Goal: Task Accomplishment & Management: Manage account settings

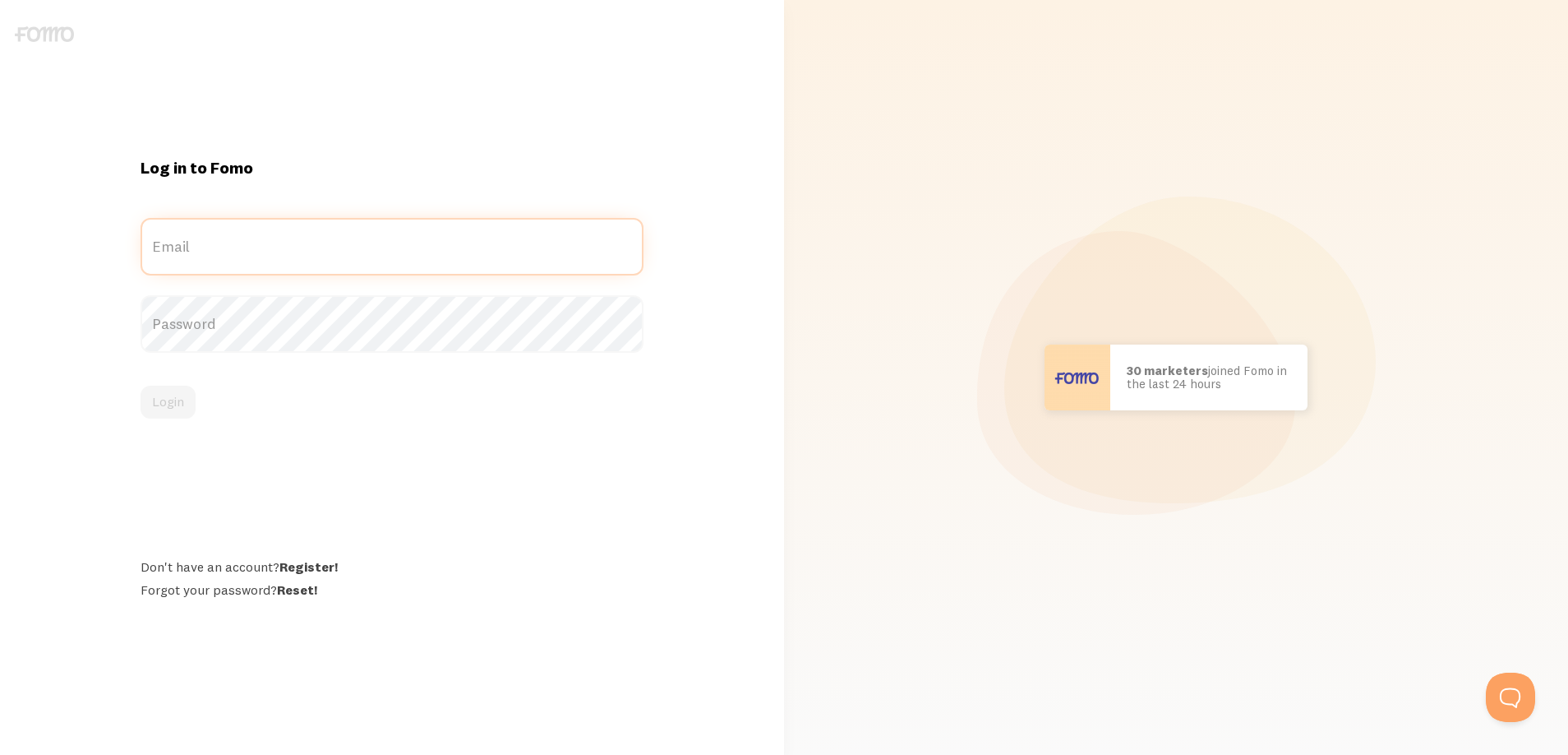
type input "Klangtry@dgeconfs.com"
click at [270, 318] on label "Password" at bounding box center [392, 323] width 503 height 57
click at [171, 411] on button "Login" at bounding box center [168, 402] width 55 height 33
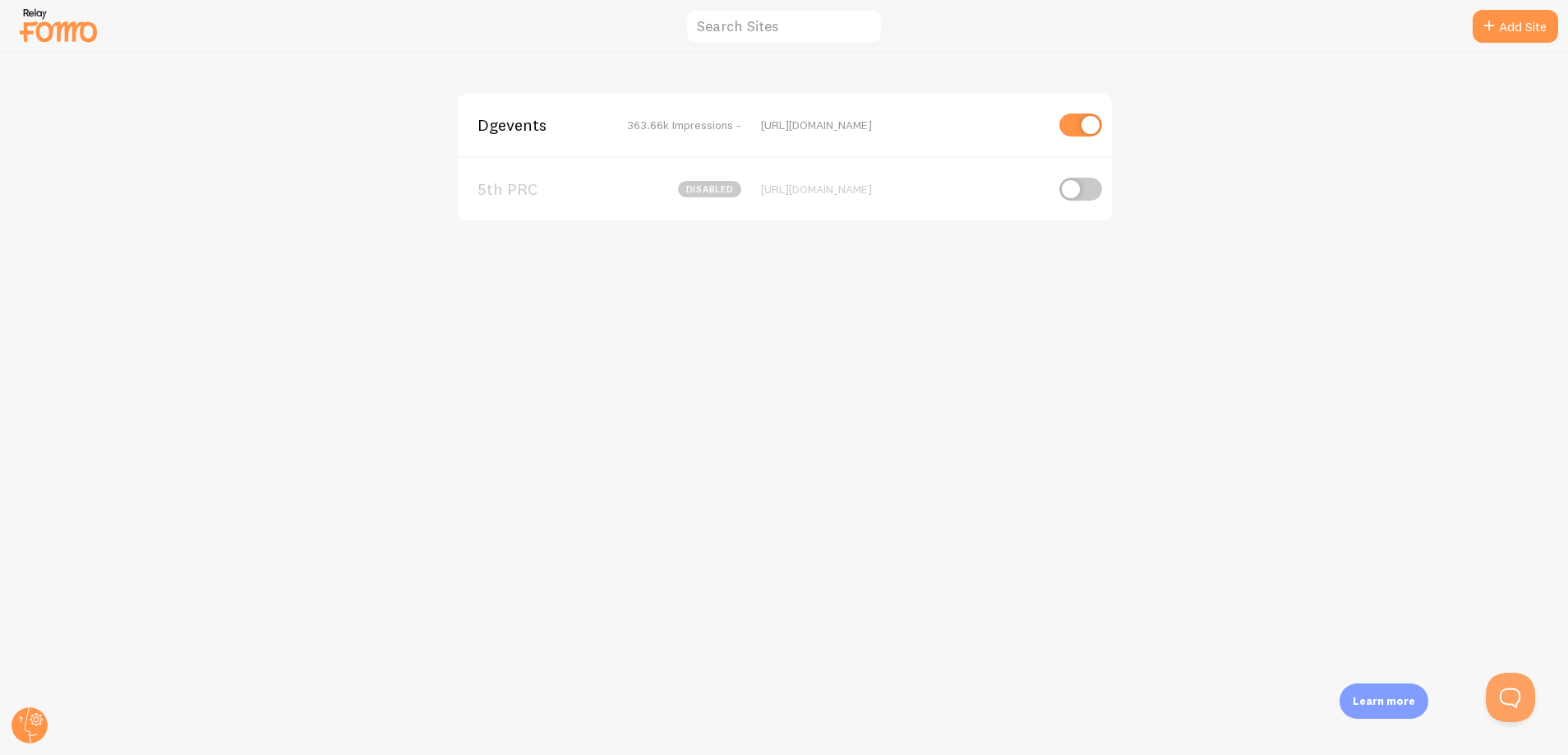
click at [553, 125] on span "Dgevents" at bounding box center [543, 125] width 132 height 15
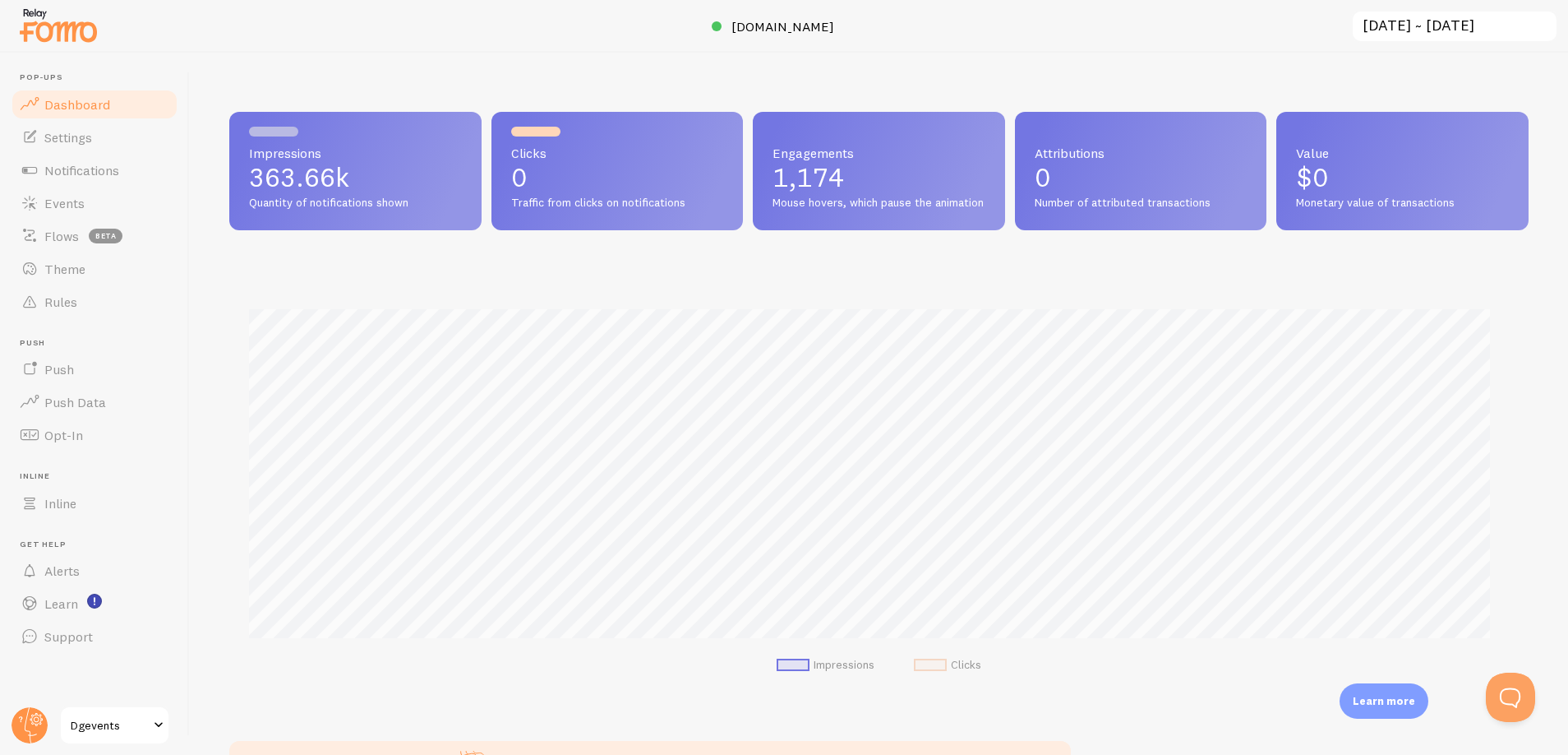
scroll to position [432, 1281]
click at [77, 148] on link "Settings" at bounding box center [95, 137] width 170 height 33
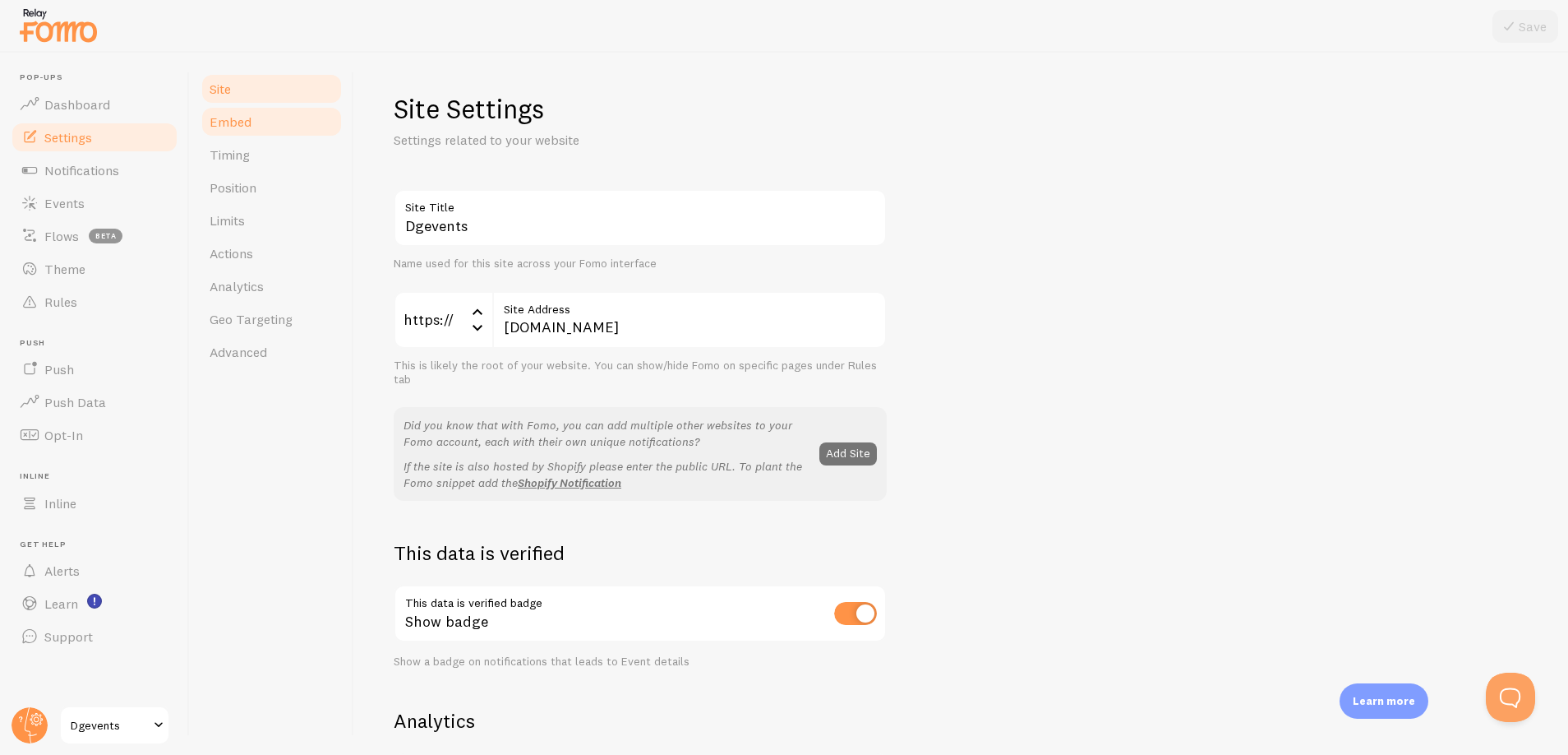
click at [235, 124] on span "Embed" at bounding box center [230, 121] width 42 height 16
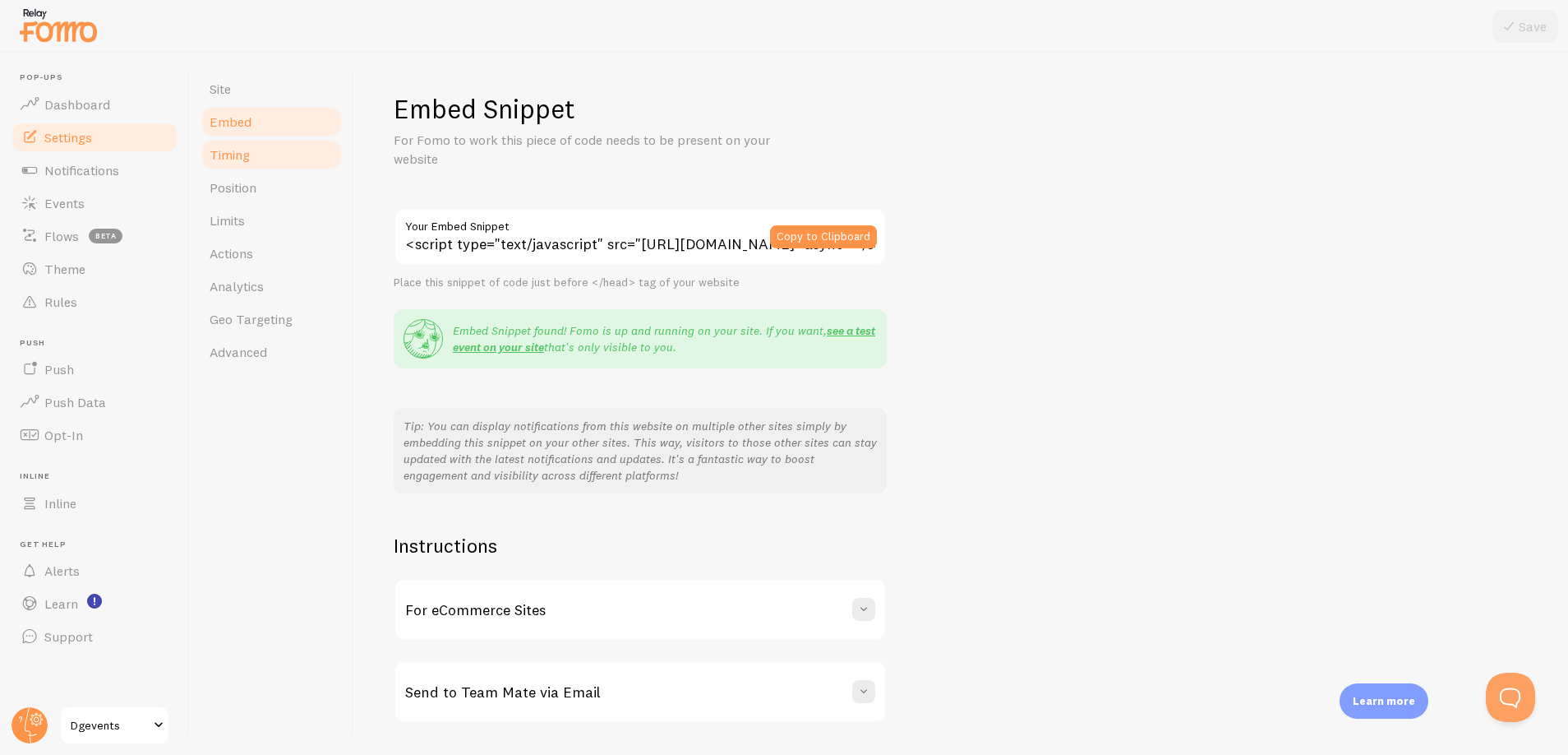
click at [263, 159] on link "Timing" at bounding box center [271, 154] width 144 height 33
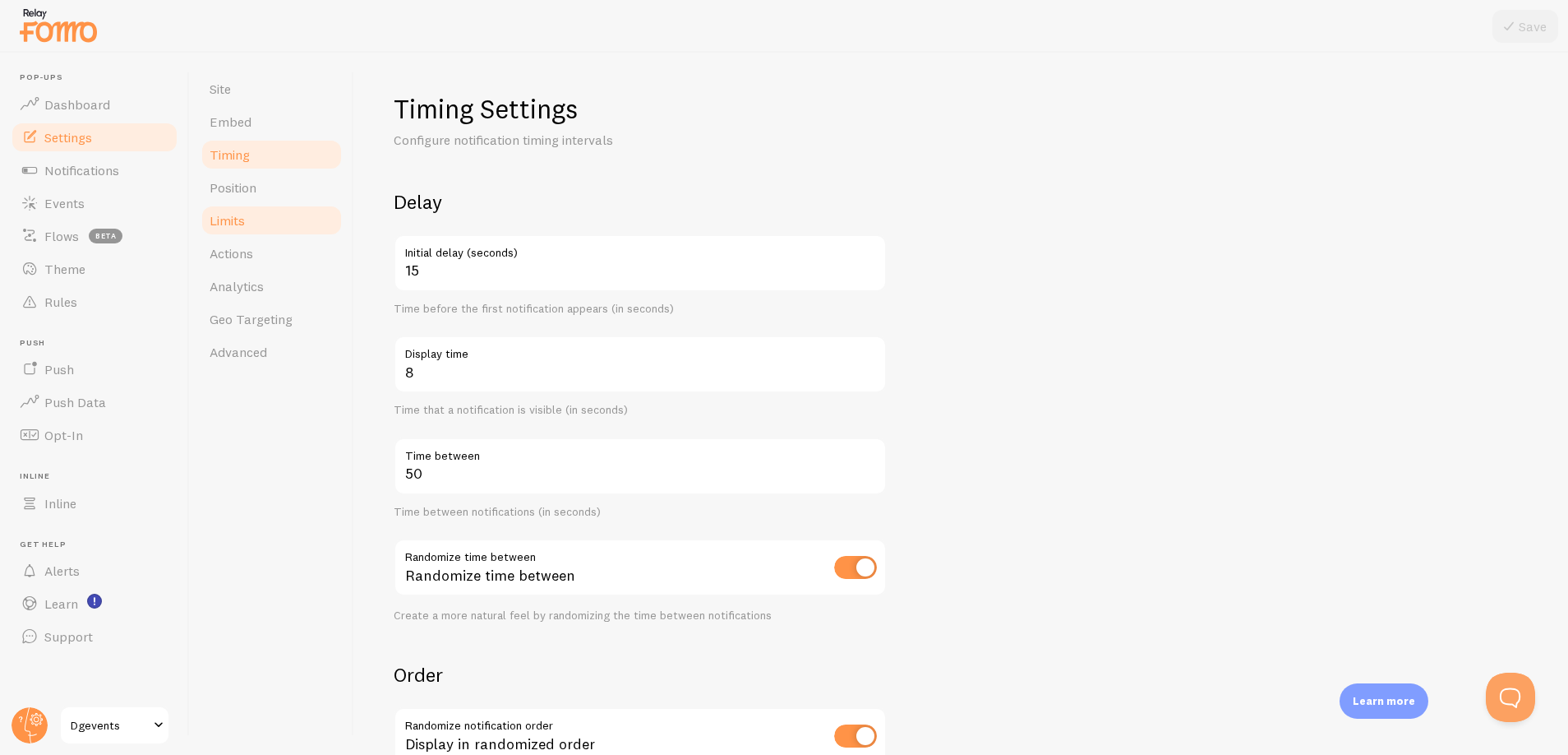
click at [250, 234] on link "Limits" at bounding box center [271, 220] width 144 height 33
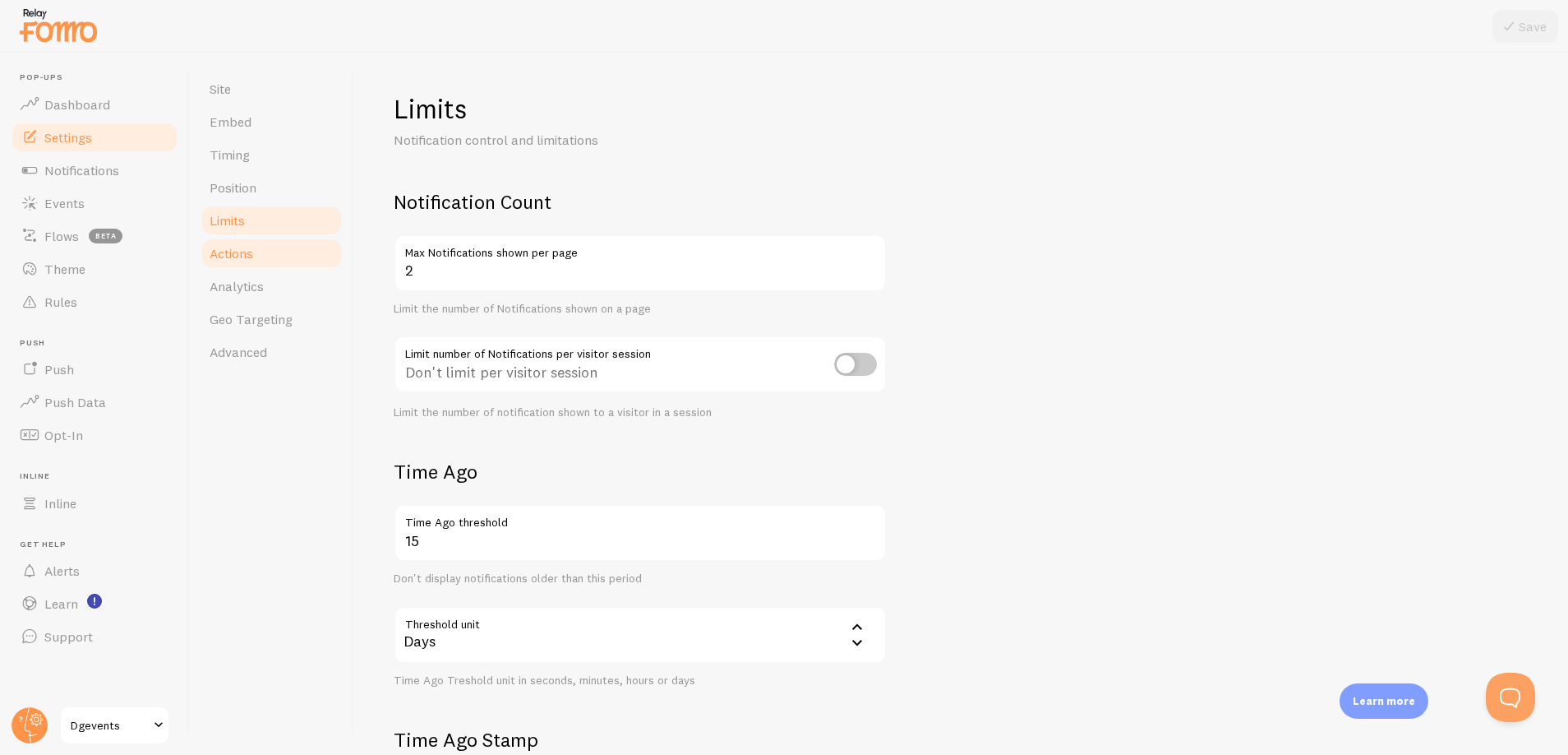
click at [257, 242] on link "Actions" at bounding box center [271, 253] width 144 height 33
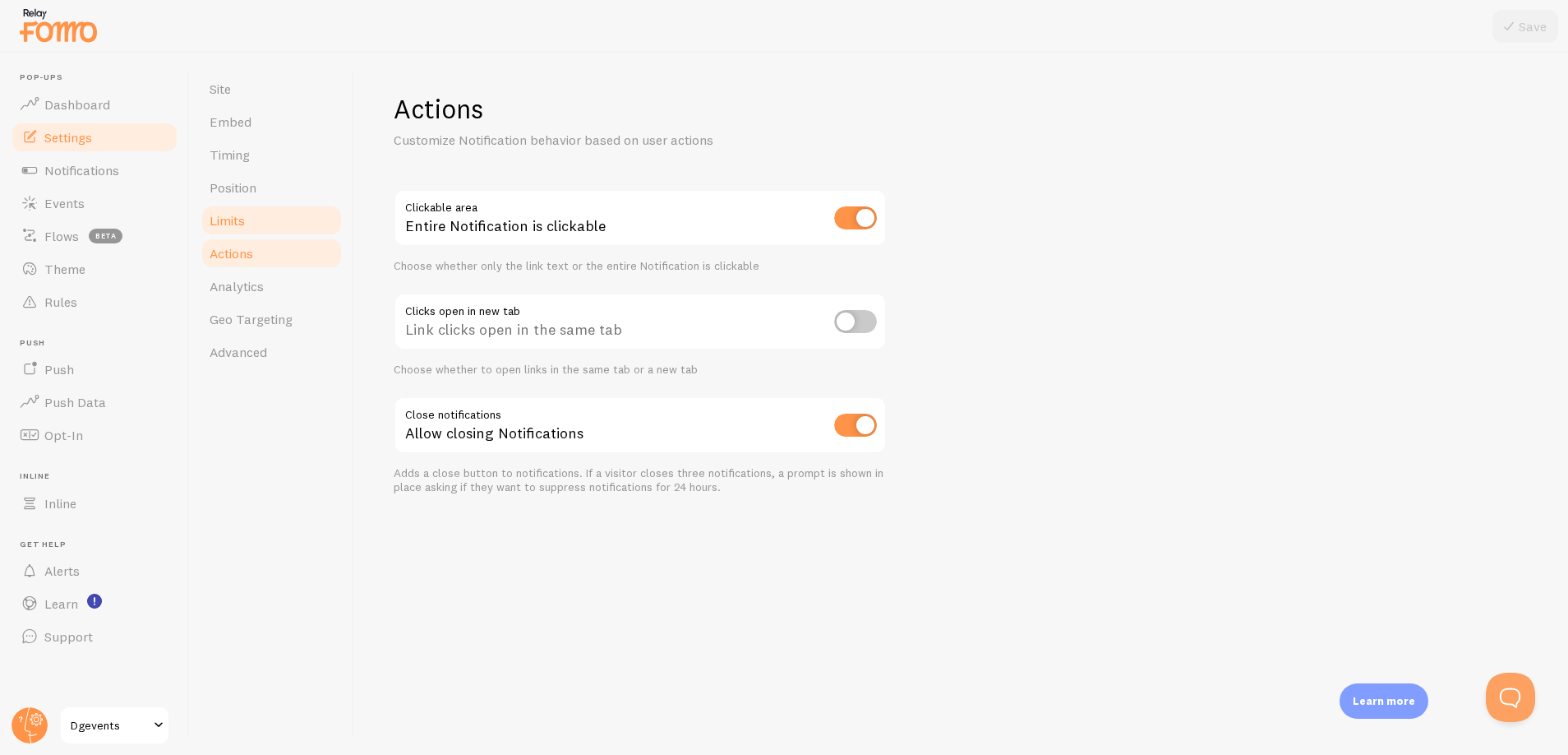
click at [252, 231] on link "Limits" at bounding box center [271, 220] width 144 height 33
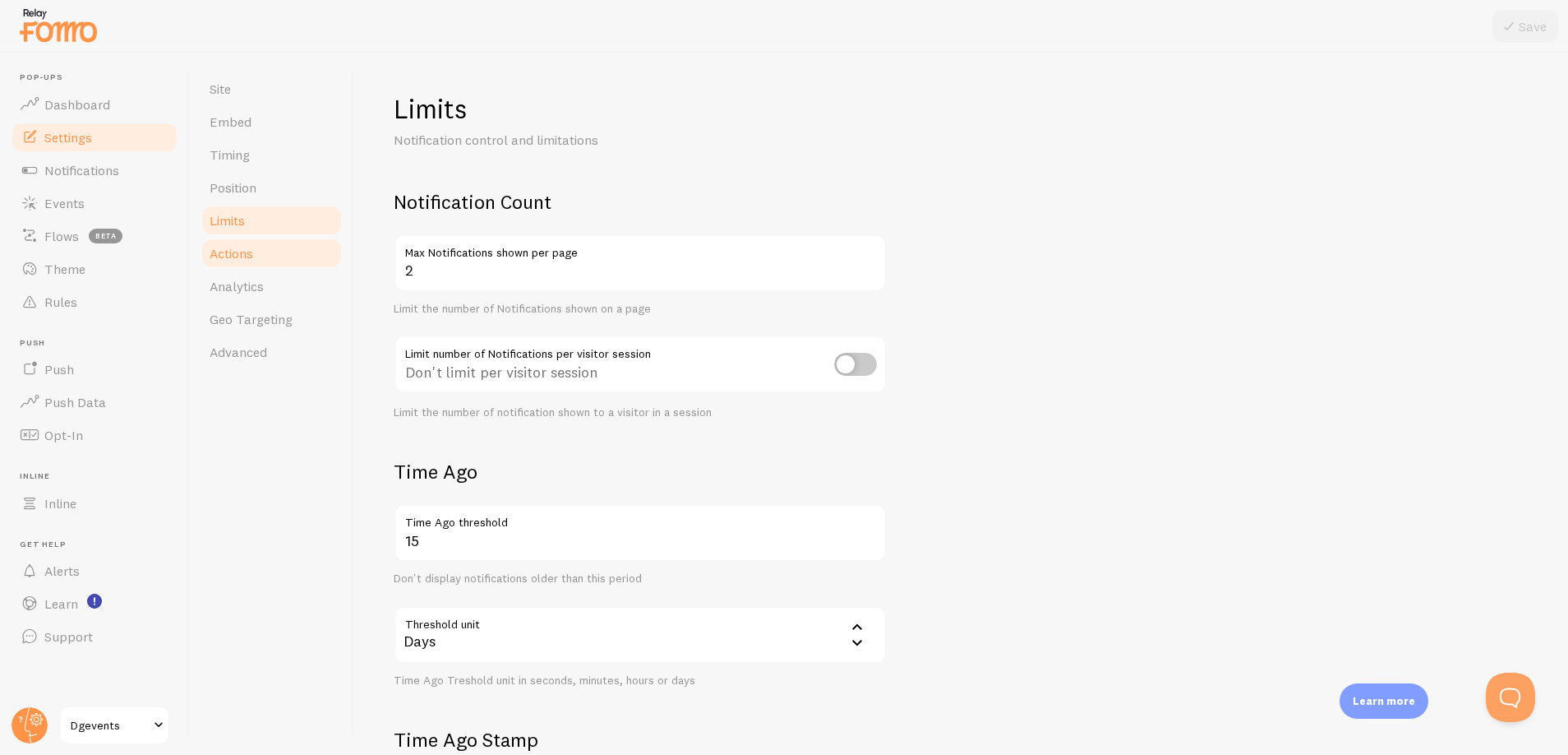
click at [238, 269] on link "Actions" at bounding box center [271, 253] width 144 height 33
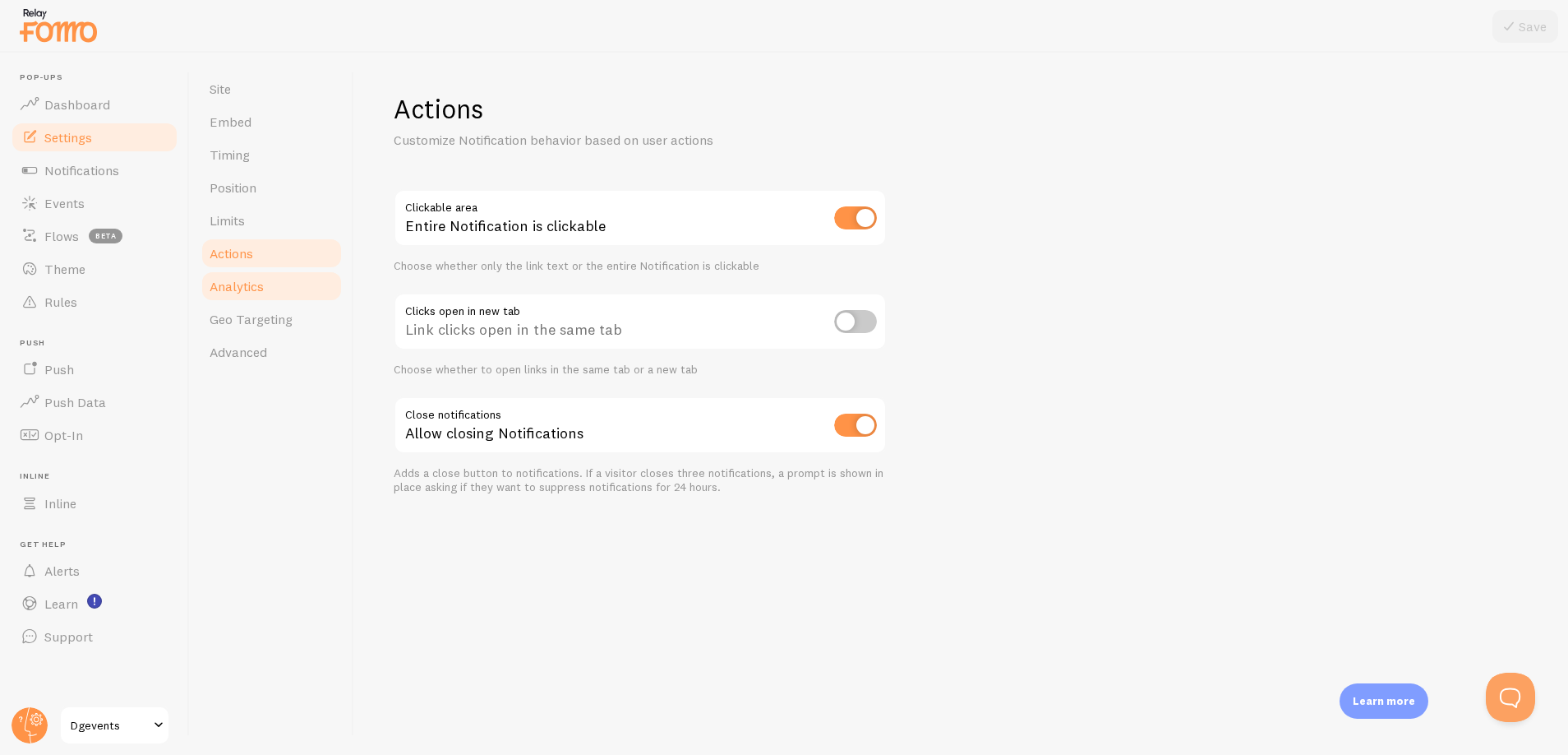
click at [236, 282] on span "Analytics" at bounding box center [237, 286] width 55 height 16
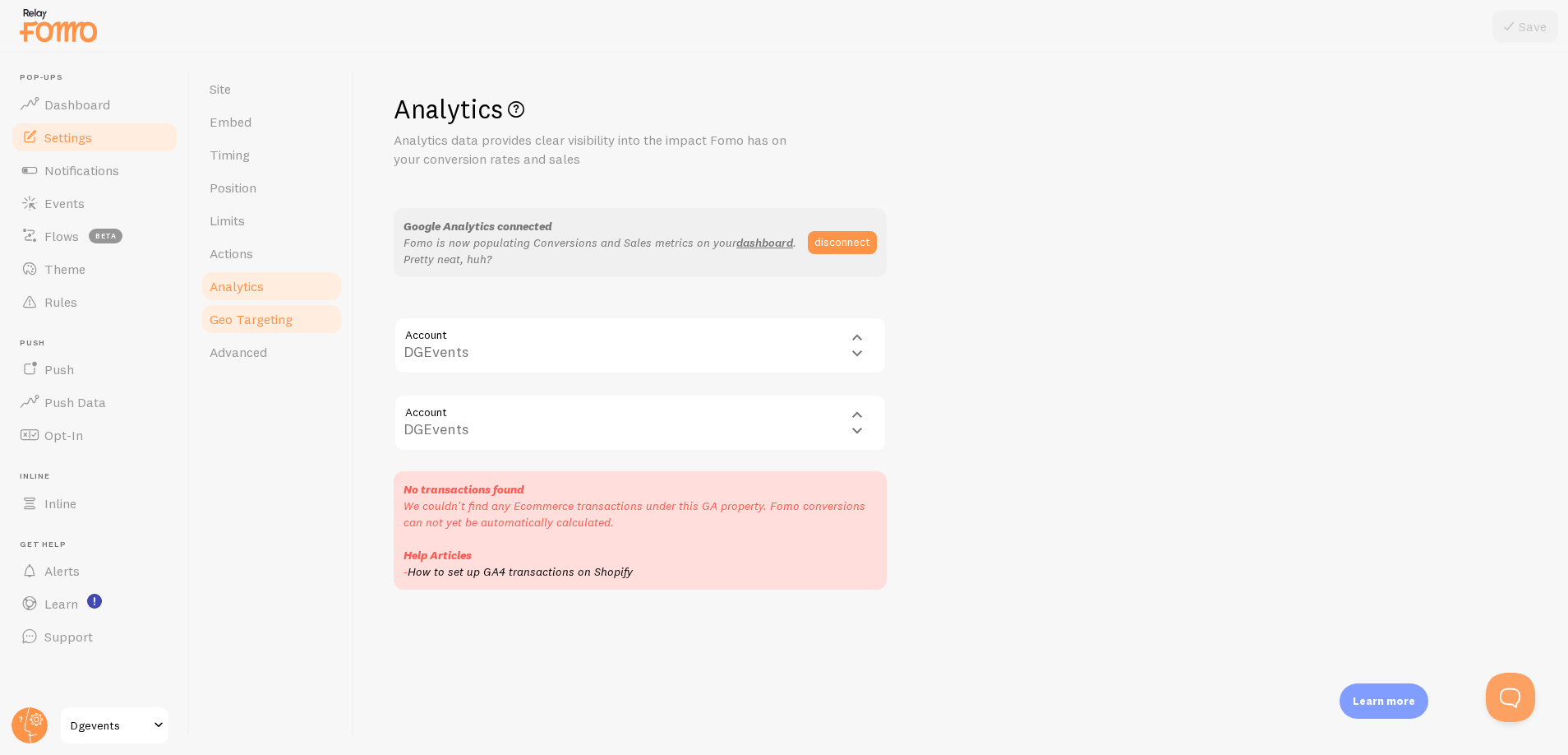
click at [240, 314] on span "Geo Targeting" at bounding box center [251, 318] width 83 height 16
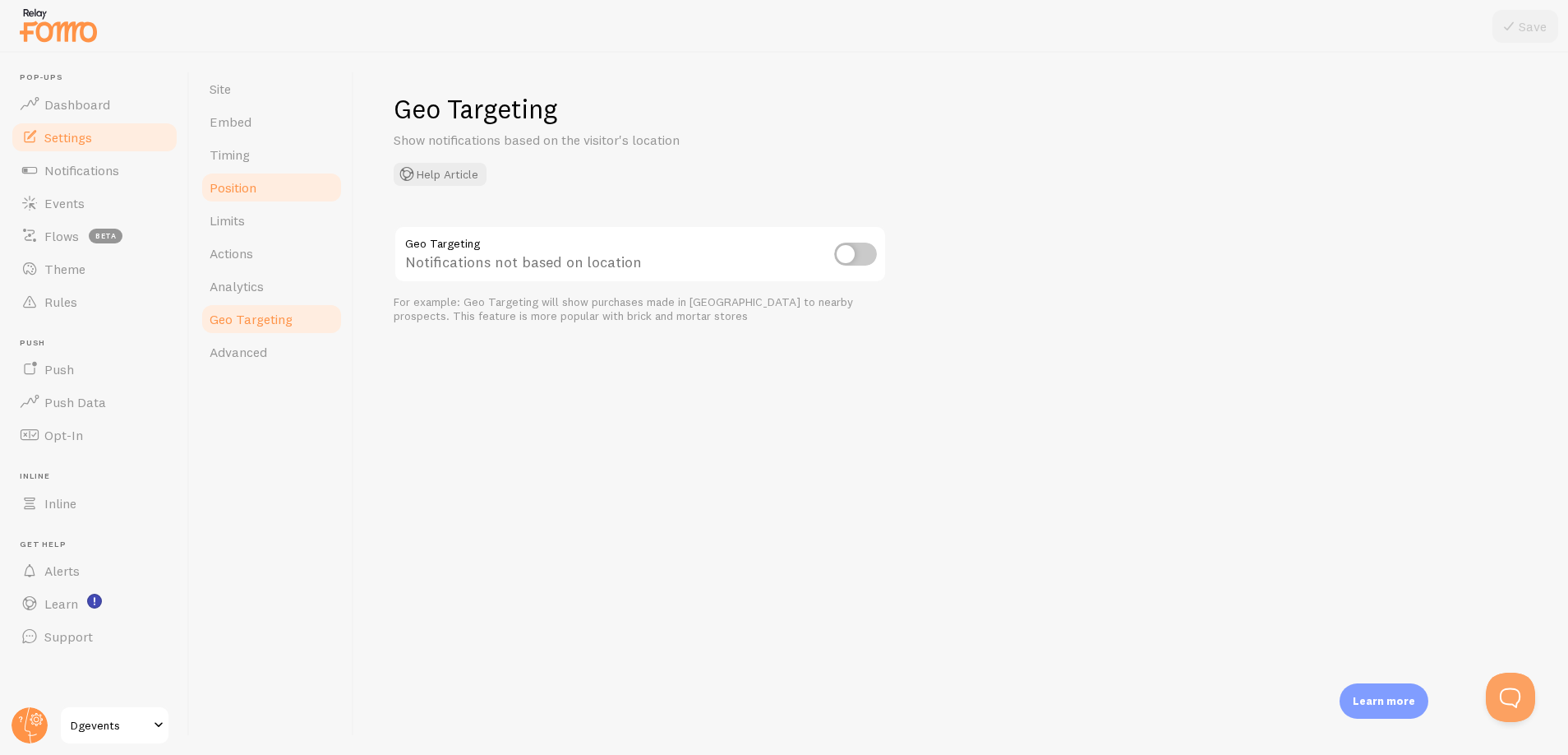
click at [268, 184] on link "Position" at bounding box center [271, 187] width 144 height 33
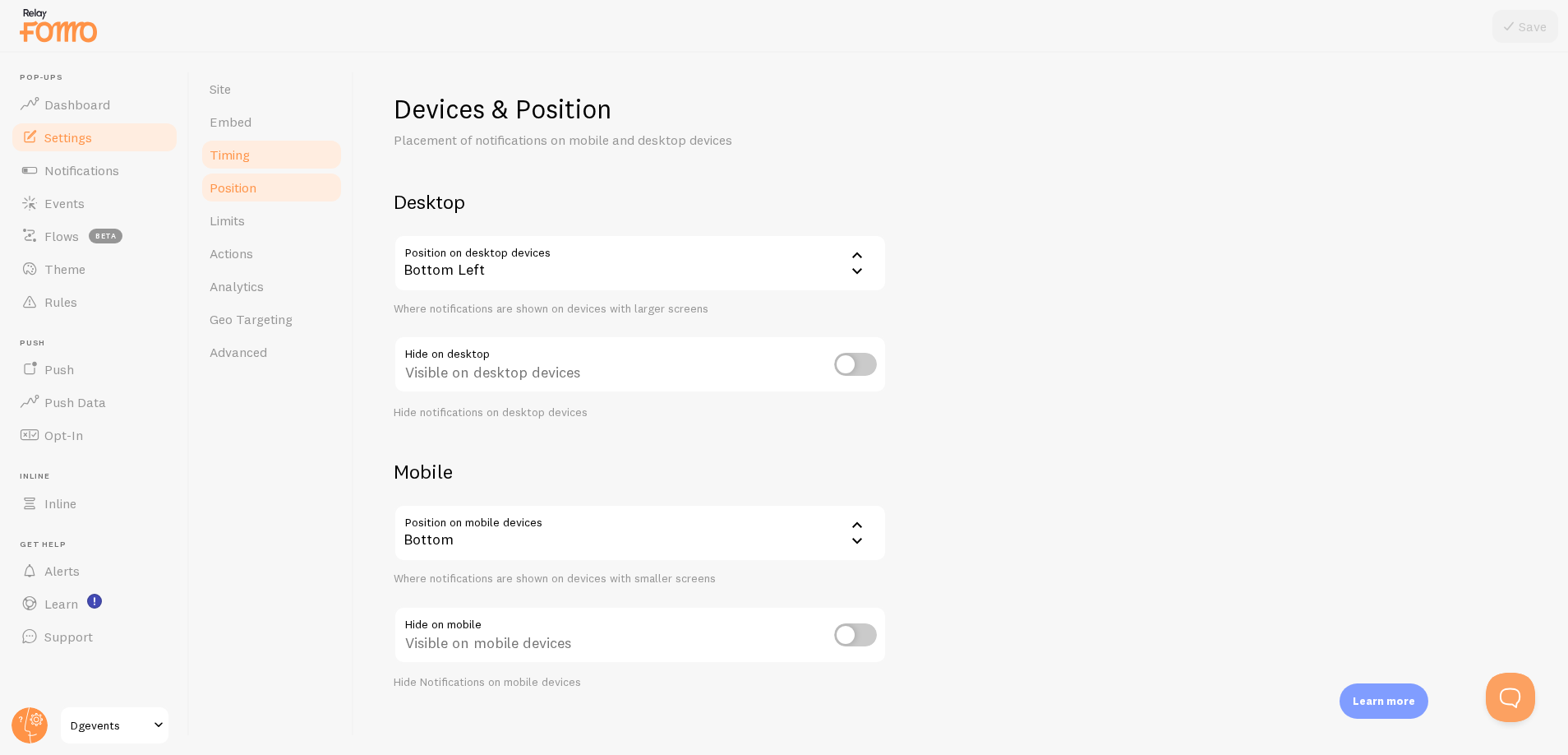
click at [268, 160] on link "Timing" at bounding box center [271, 154] width 144 height 33
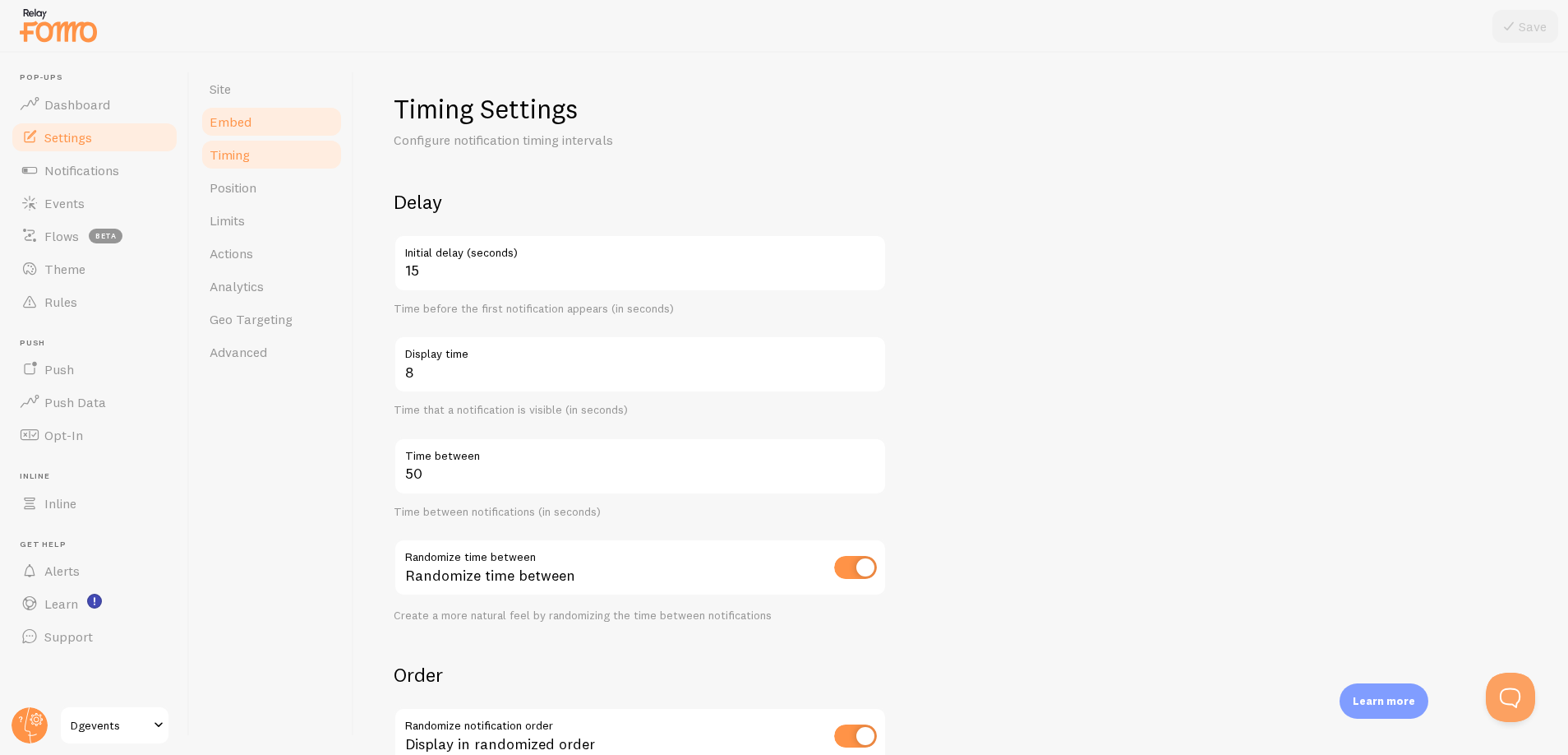
click at [269, 117] on link "Embed" at bounding box center [271, 121] width 144 height 33
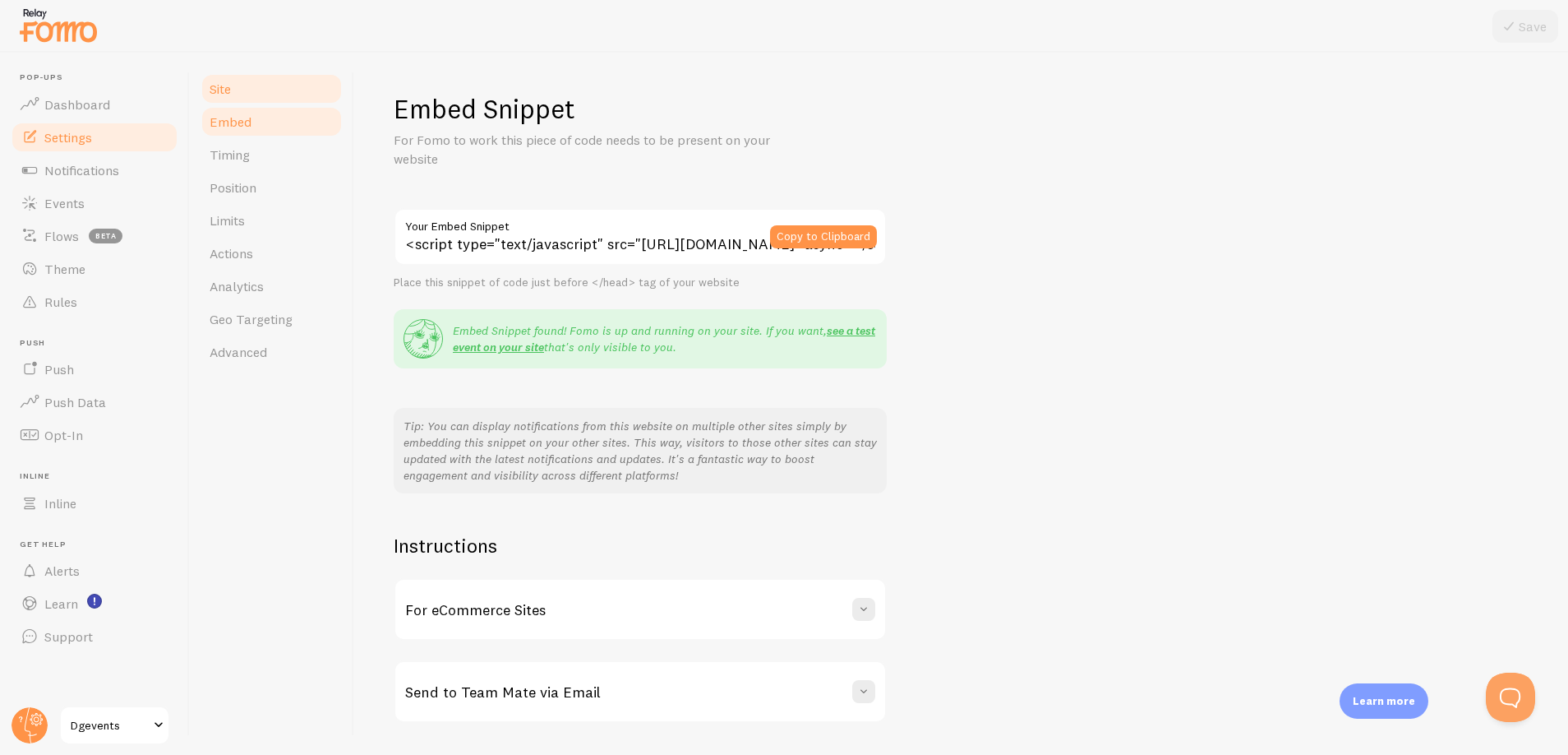
click at [276, 92] on link "Site" at bounding box center [271, 89] width 144 height 33
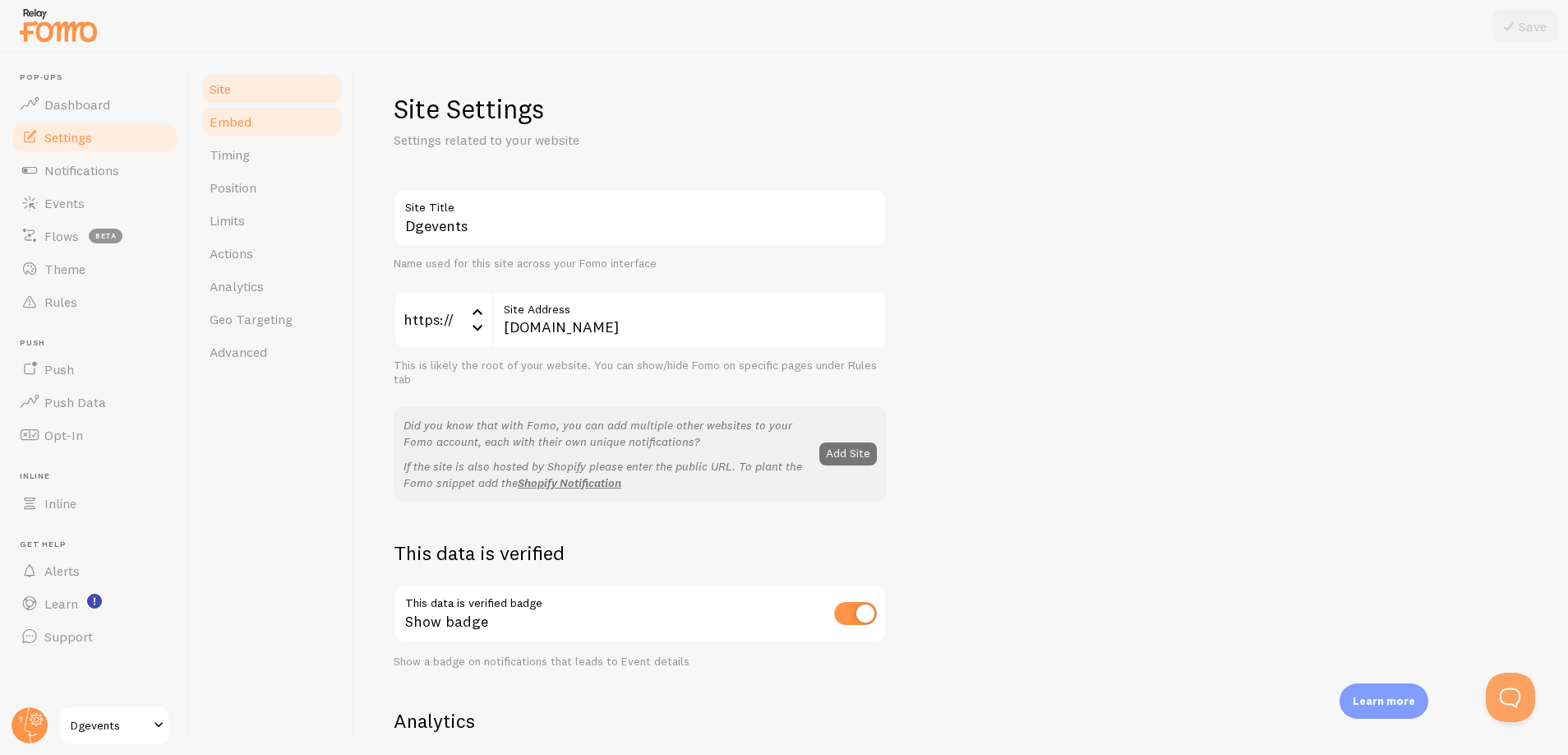
click at [268, 131] on link "Embed" at bounding box center [271, 121] width 144 height 33
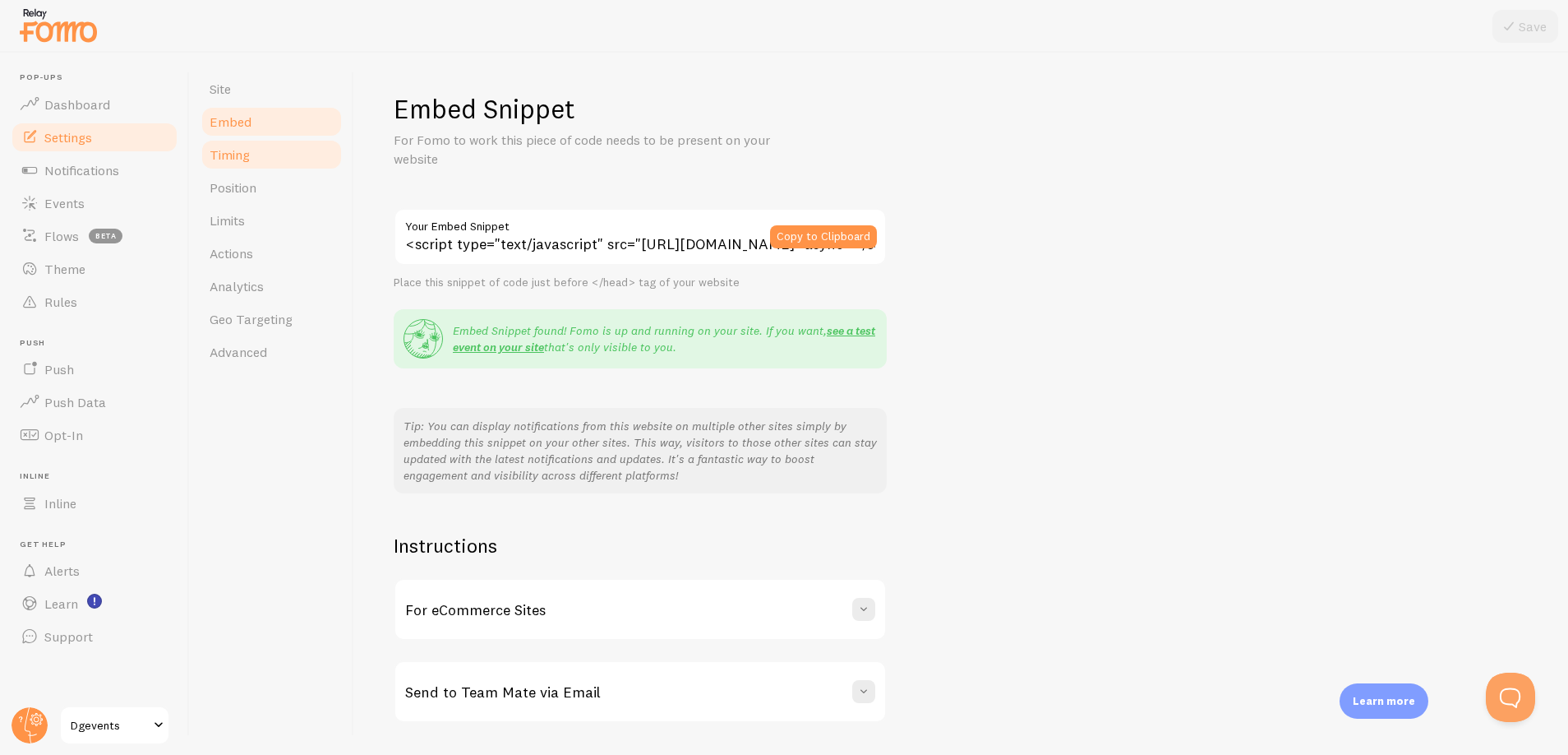
click at [265, 151] on link "Timing" at bounding box center [271, 154] width 144 height 33
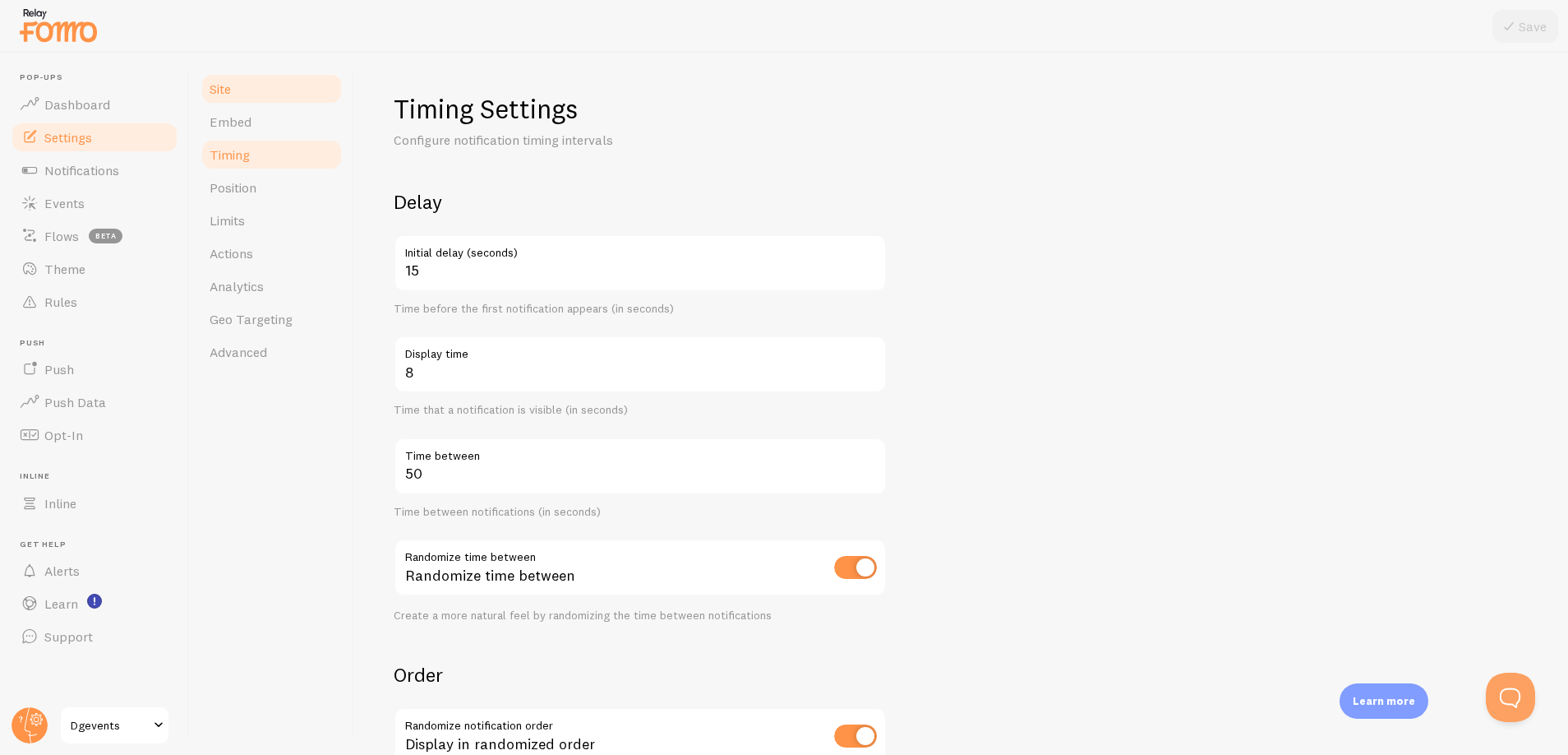
click at [281, 91] on link "Site" at bounding box center [271, 89] width 144 height 33
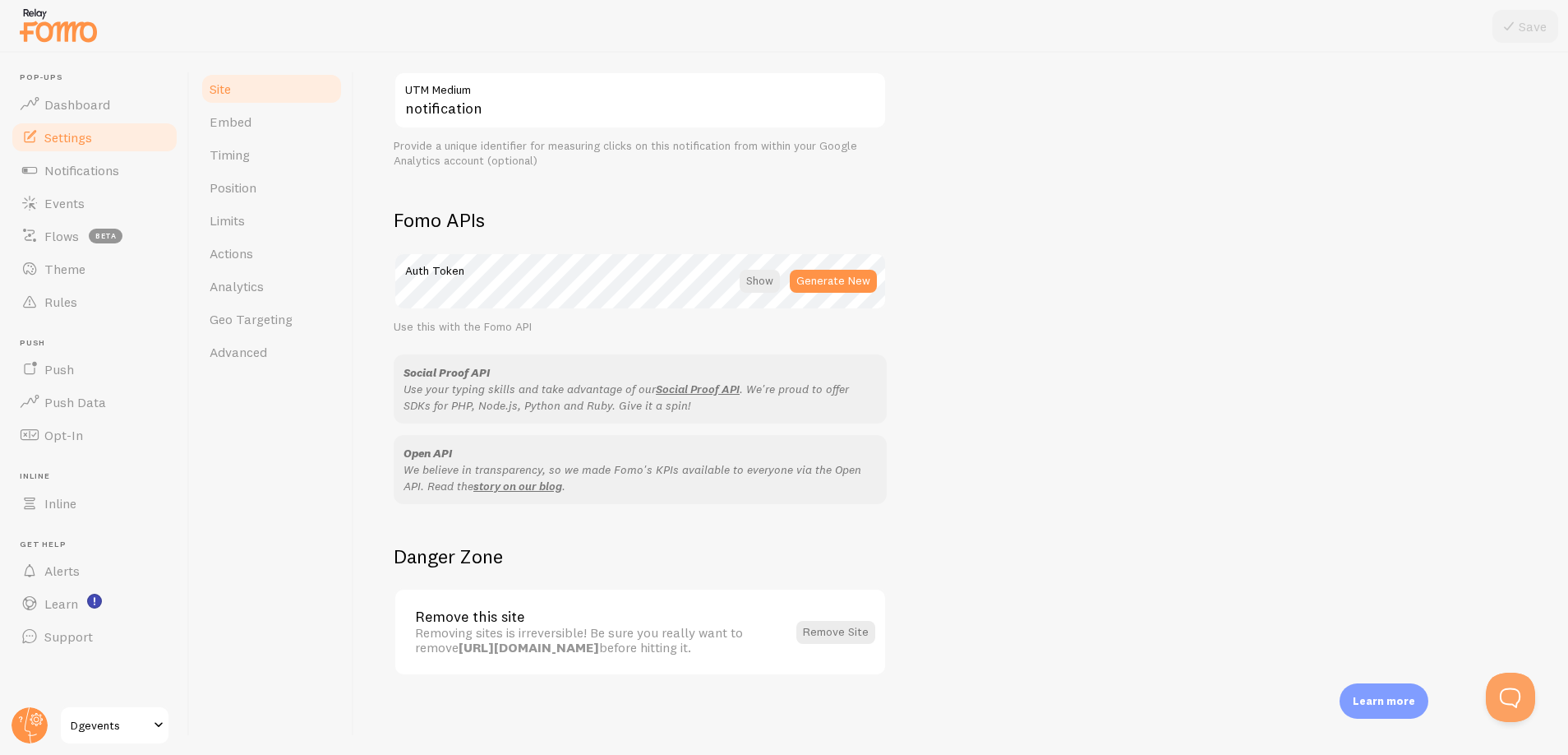
scroll to position [674, 0]
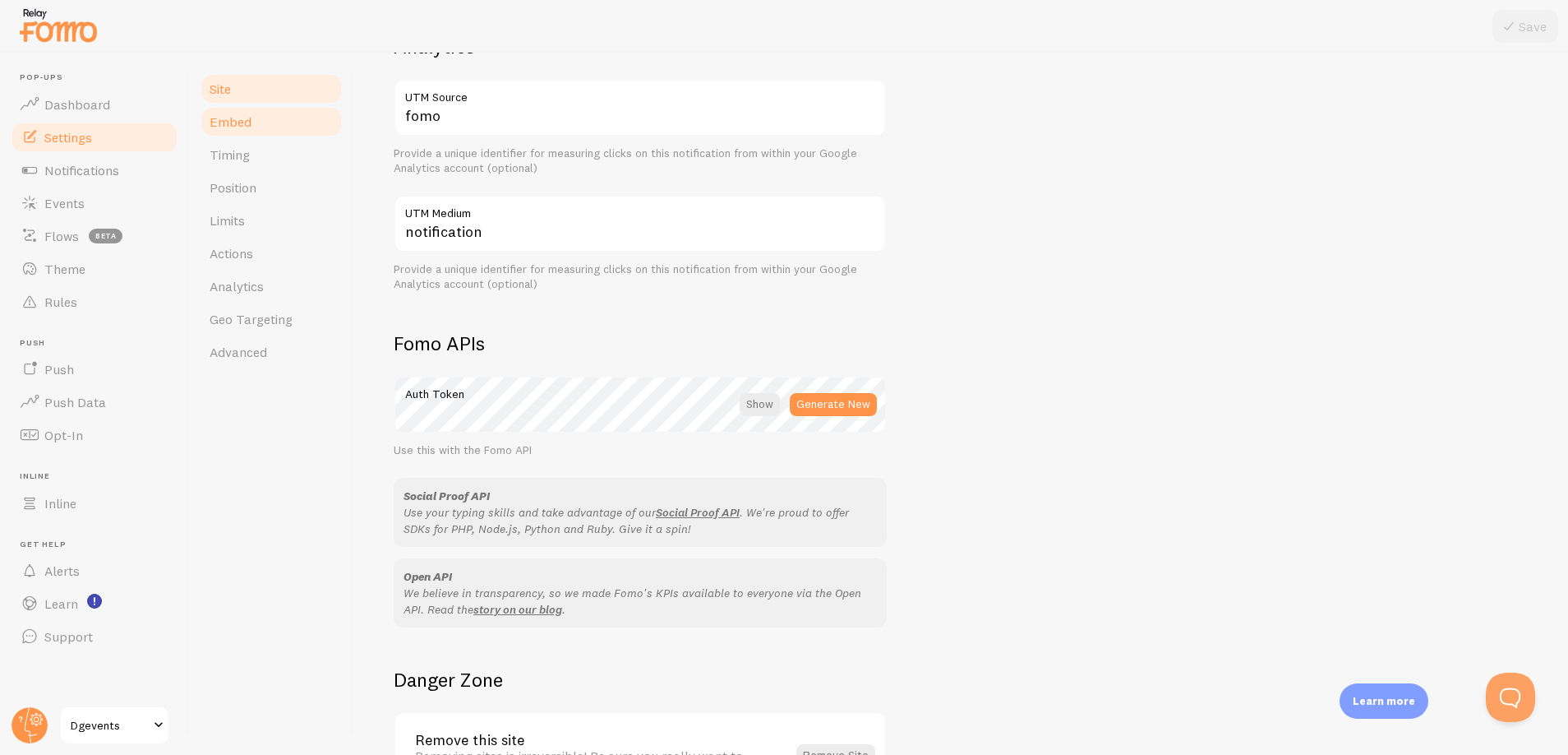
click at [273, 120] on link "Embed" at bounding box center [271, 121] width 144 height 33
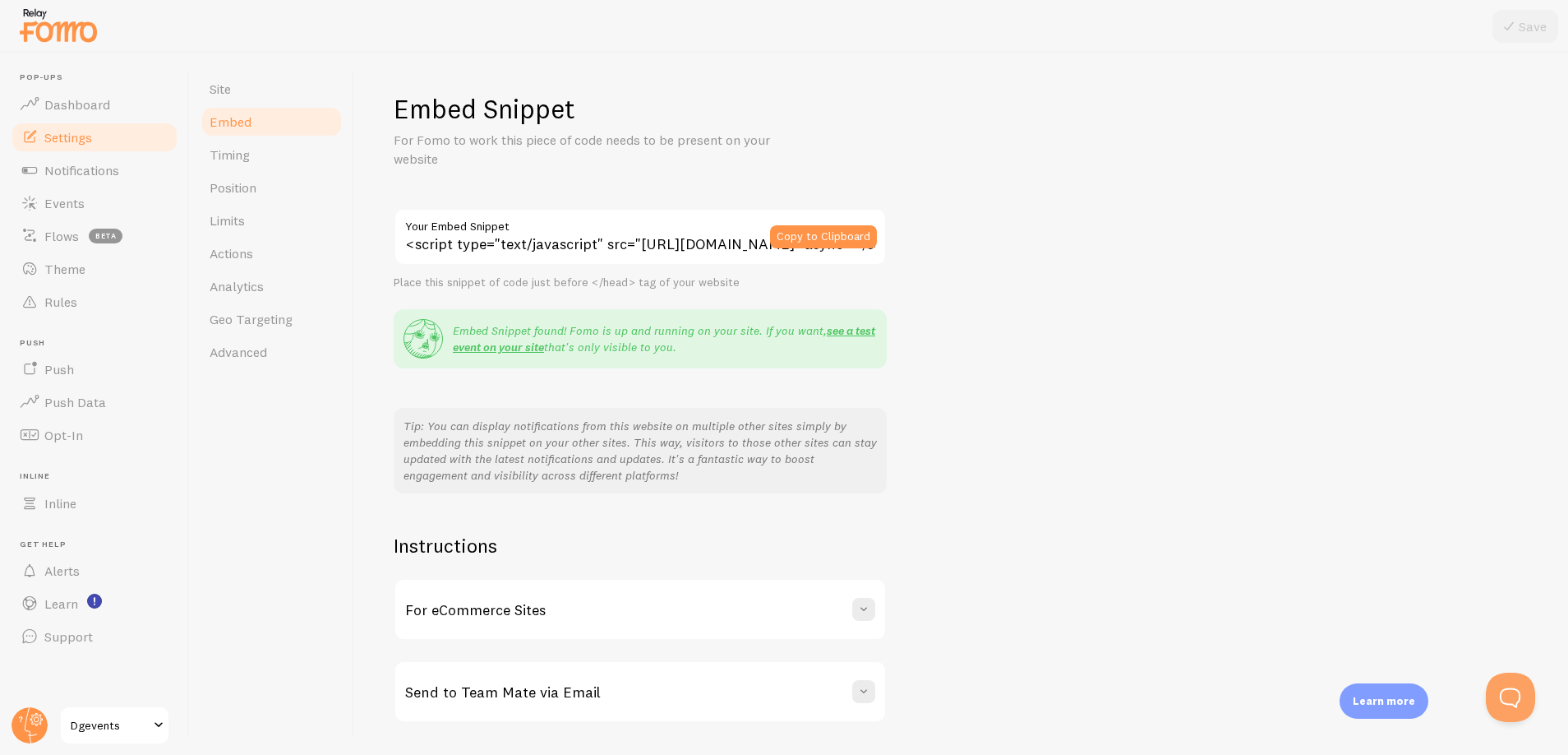
scroll to position [47, 0]
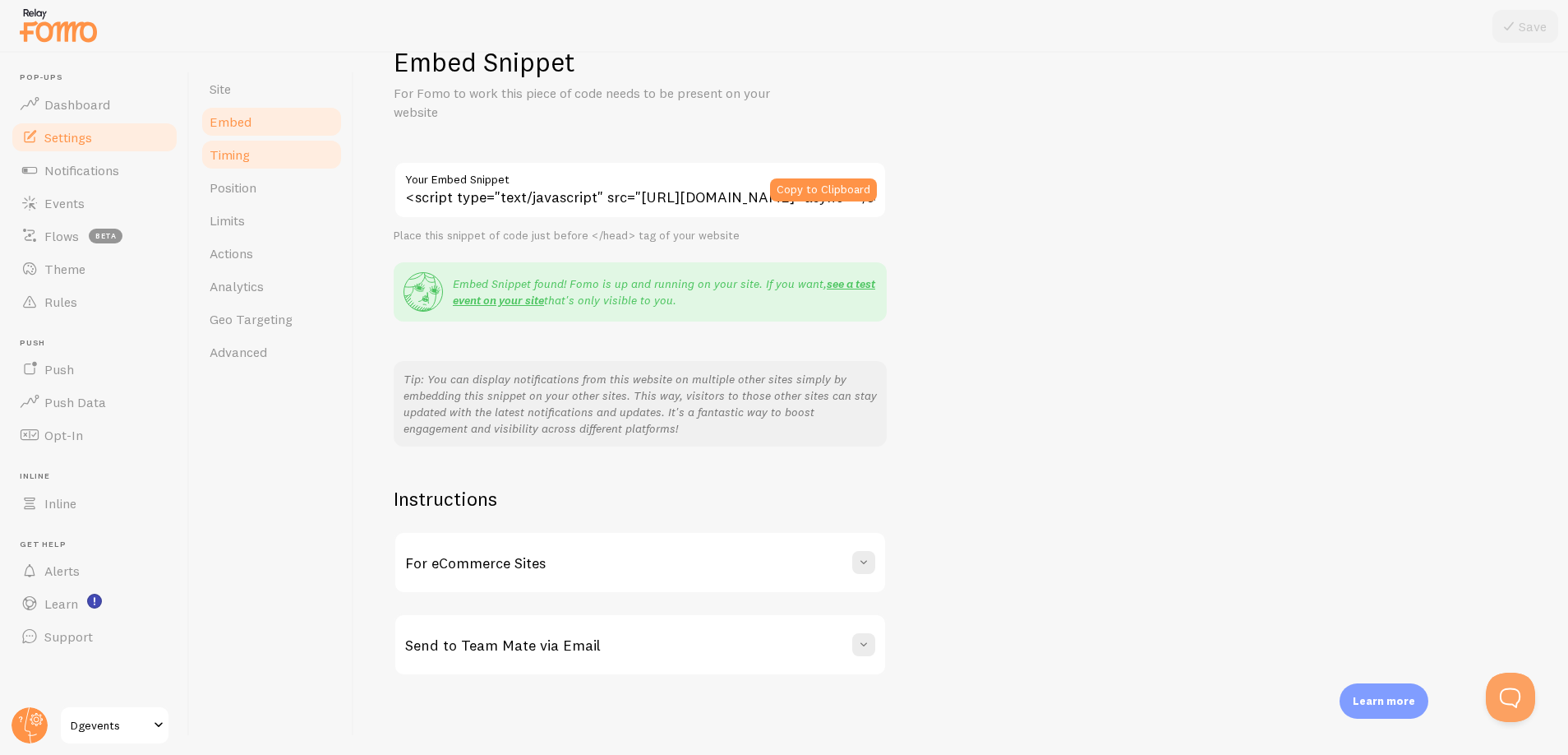
click at [249, 150] on span "Timing" at bounding box center [229, 154] width 40 height 16
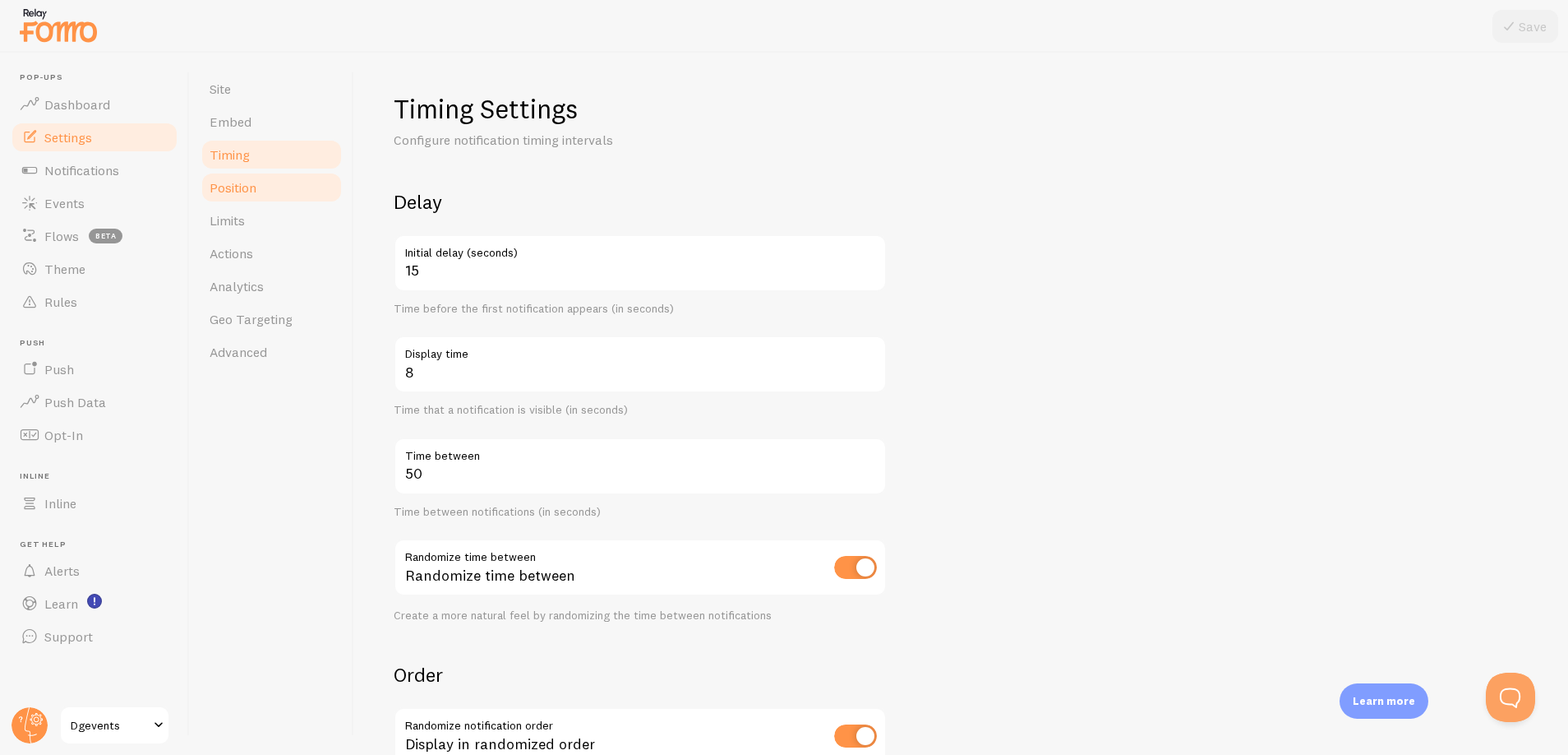
click at [257, 190] on link "Position" at bounding box center [271, 187] width 144 height 33
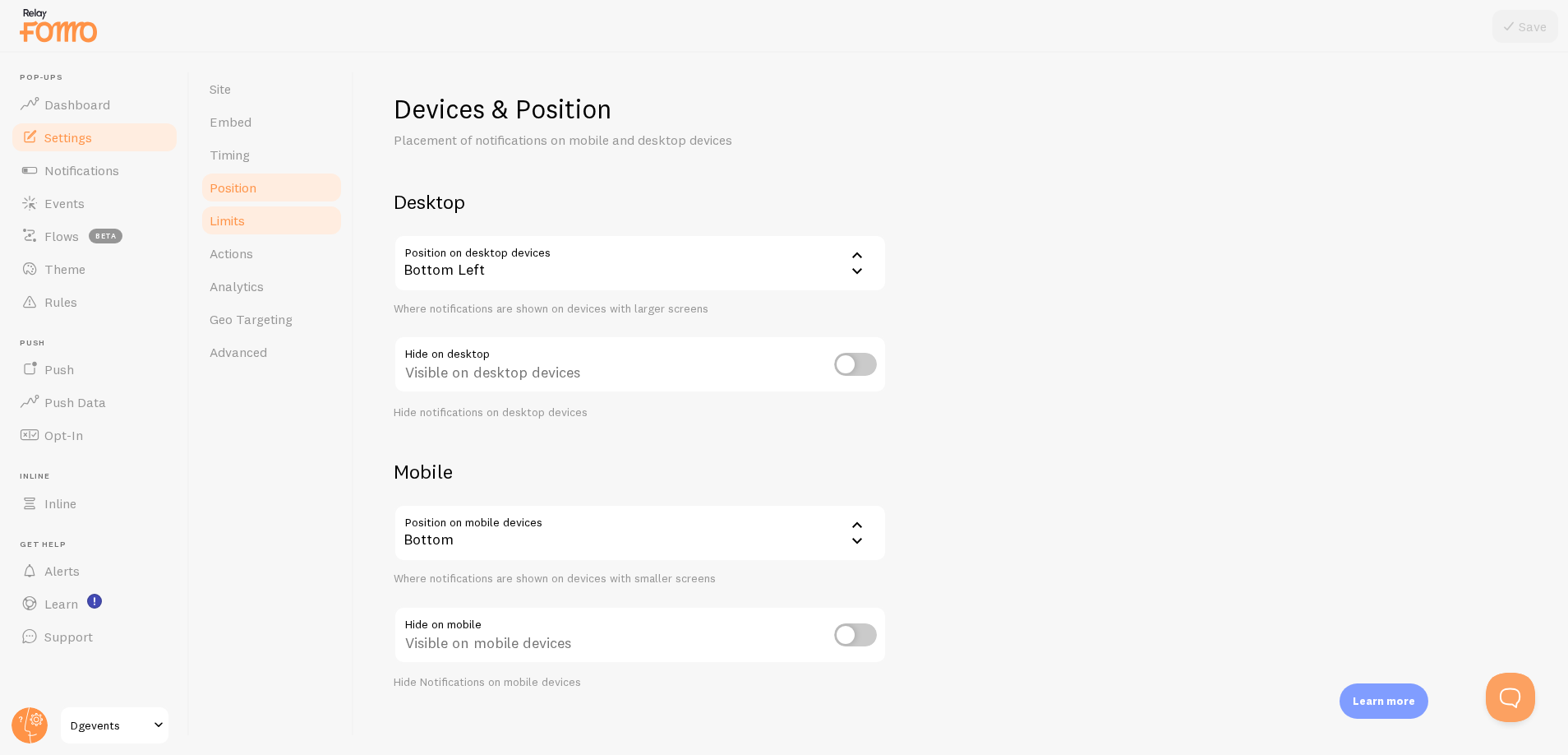
click at [256, 215] on link "Limits" at bounding box center [271, 220] width 144 height 33
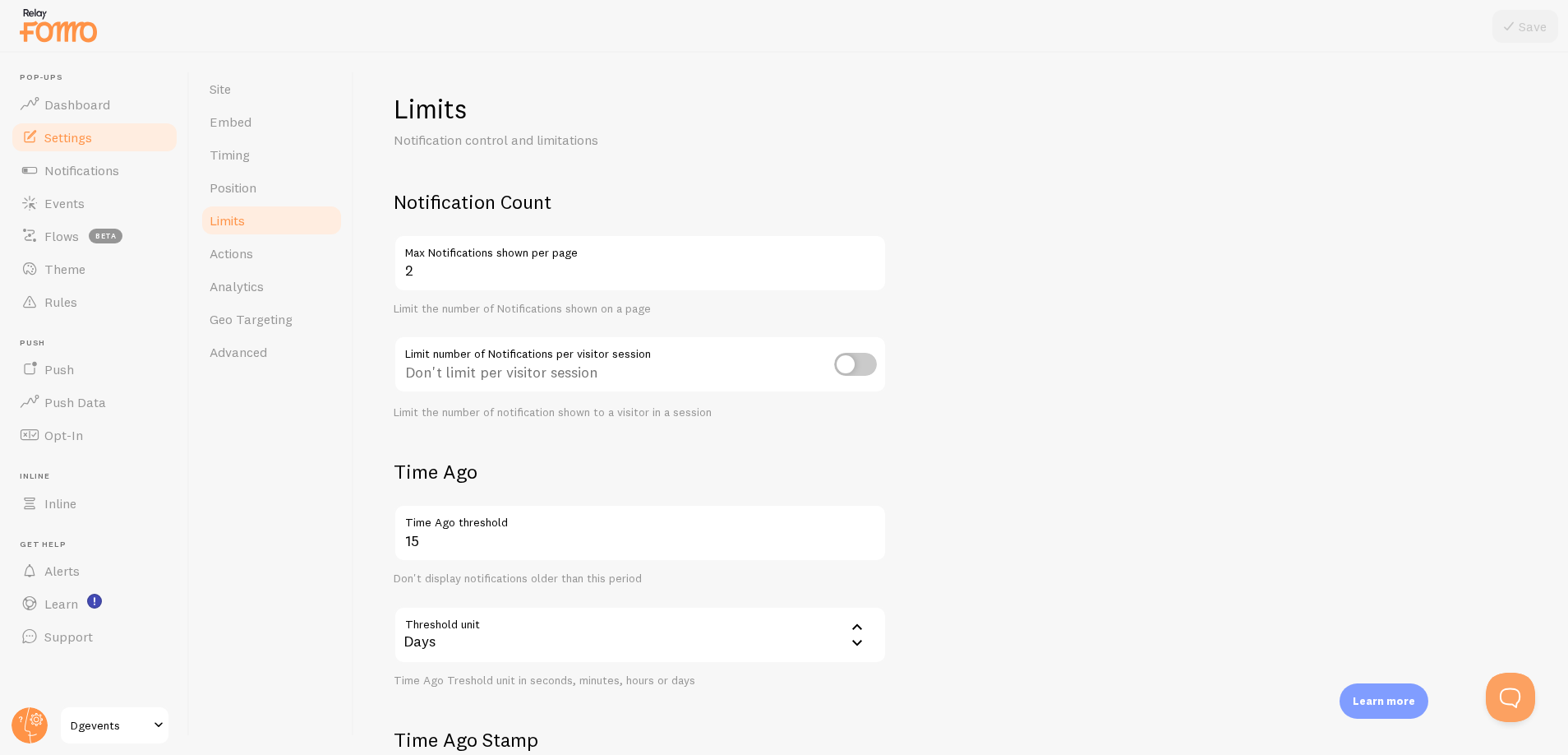
click at [860, 369] on input "checkbox" at bounding box center [855, 364] width 43 height 23
checkbox input "true"
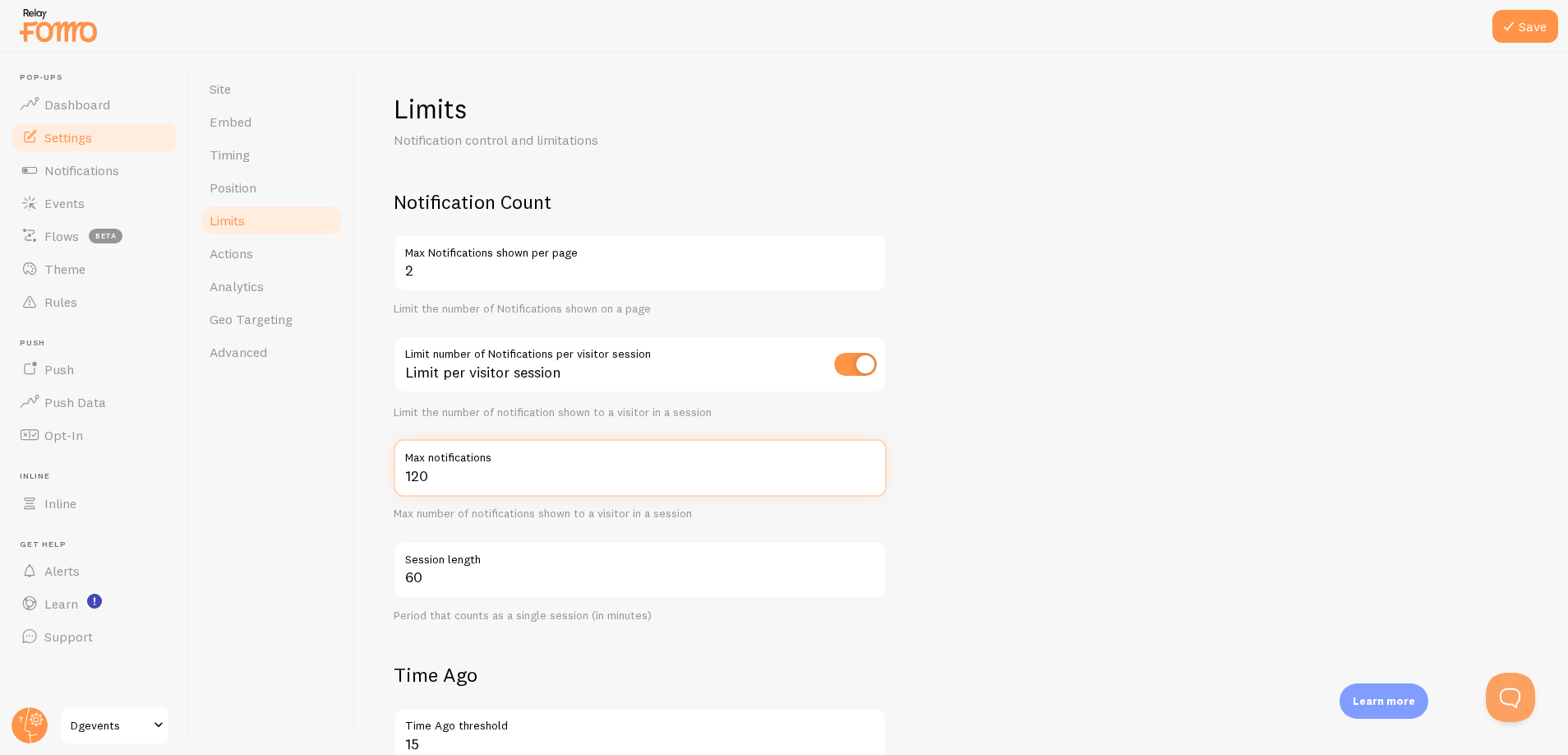
click at [489, 488] on input "120" at bounding box center [640, 468] width 493 height 57
drag, startPoint x: 469, startPoint y: 484, endPoint x: 402, endPoint y: 484, distance: 67.0
click at [402, 484] on input "120" at bounding box center [640, 468] width 493 height 57
click at [1079, 447] on form "Notification Count 2 Max Notifications shown per page Limit the number of Notif…" at bounding box center [961, 674] width 1135 height 969
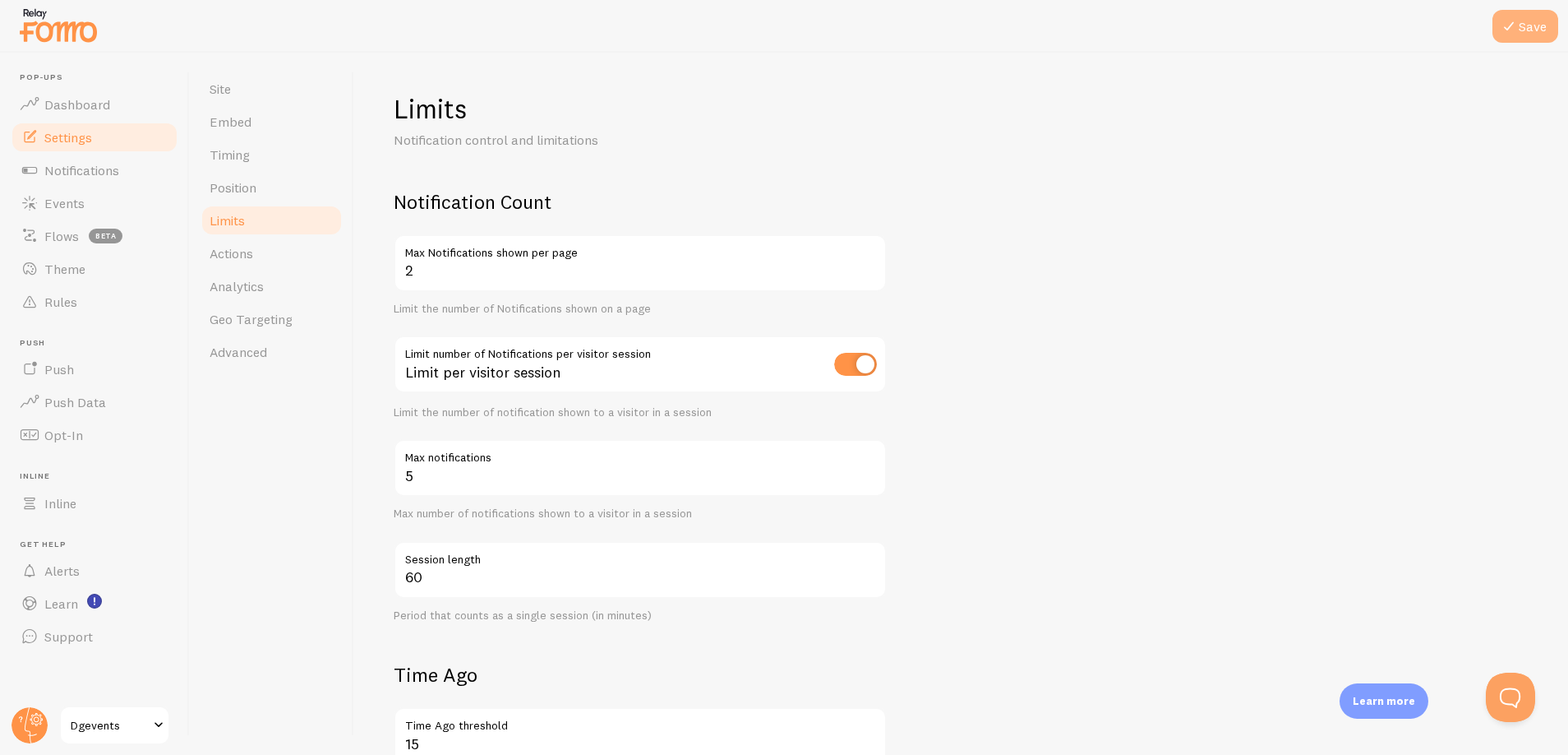
click at [1531, 21] on button "Save" at bounding box center [1525, 26] width 66 height 33
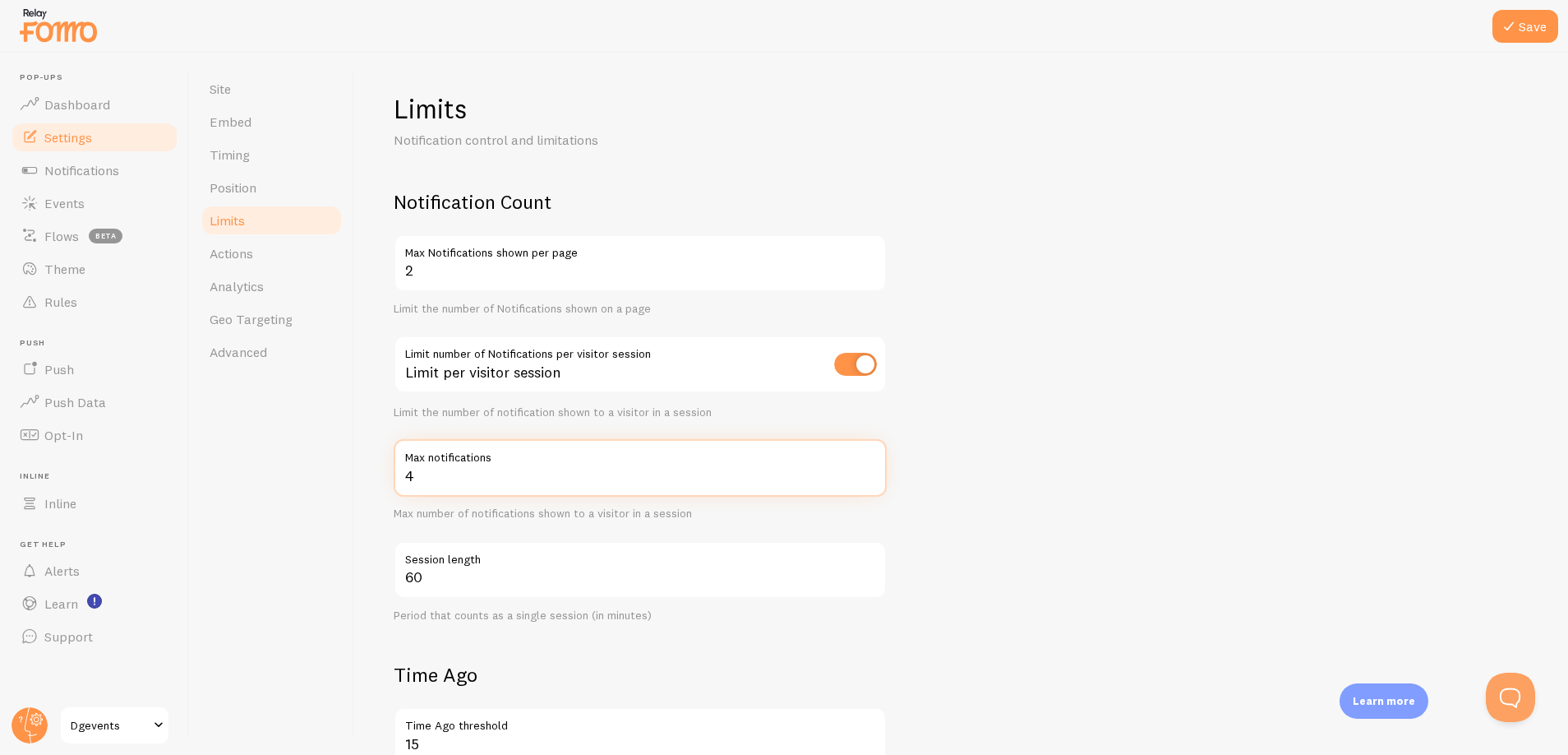
click at [865, 476] on input "4" at bounding box center [640, 468] width 493 height 57
click at [865, 476] on input "3" at bounding box center [640, 468] width 493 height 57
type input "2"
click at [865, 476] on input "2" at bounding box center [640, 468] width 493 height 57
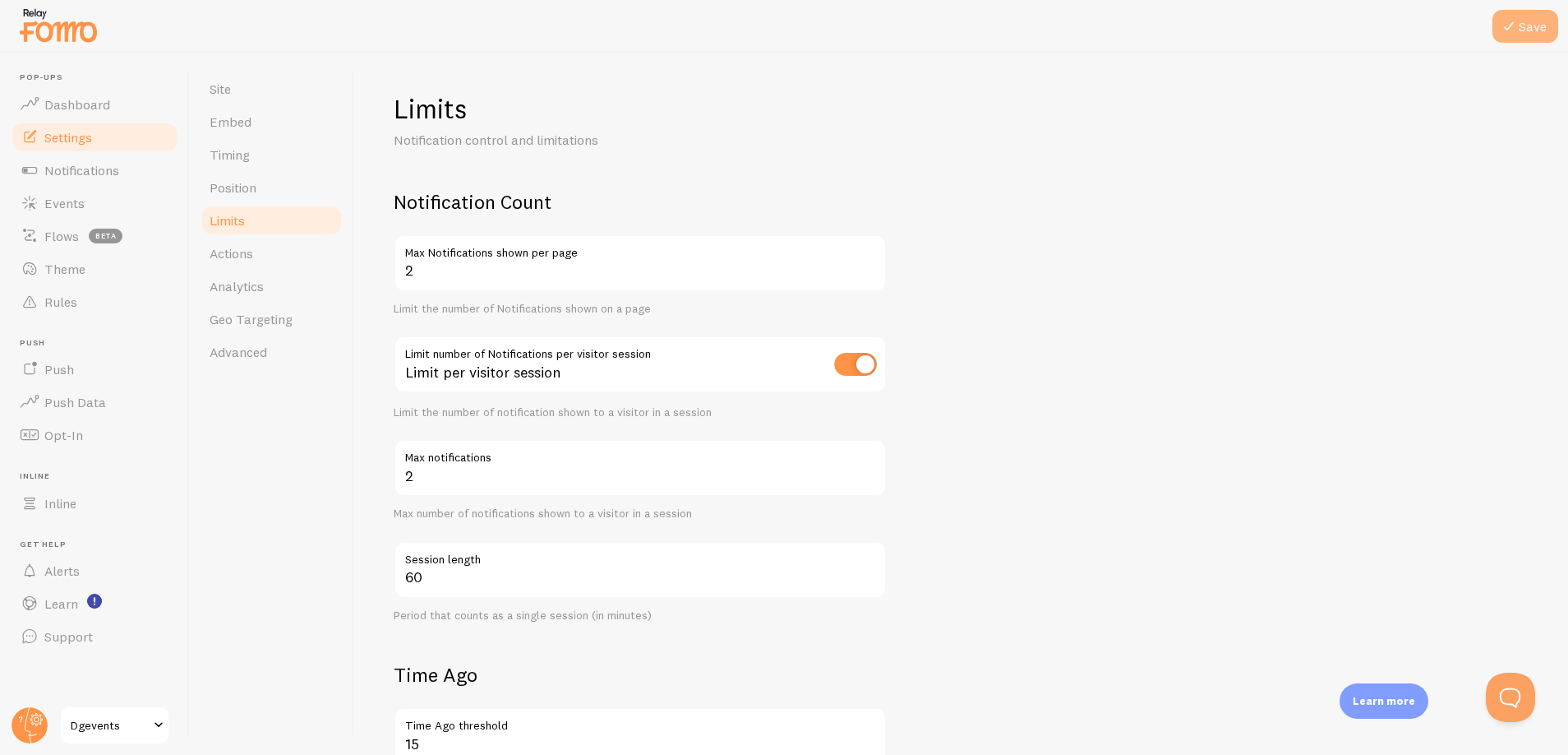
click at [1509, 26] on icon at bounding box center [1508, 26] width 20 height 20
click at [495, 276] on input "2" at bounding box center [640, 263] width 493 height 57
type input "1"
click at [1539, 27] on button "Save" at bounding box center [1525, 26] width 66 height 33
